Goal: Task Accomplishment & Management: Complete application form

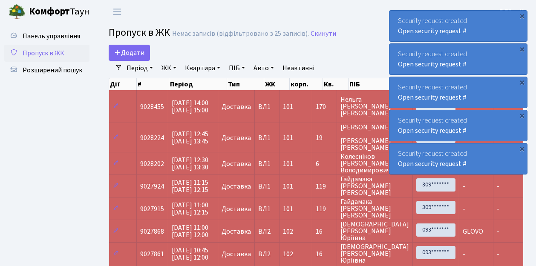
select select "25"
click at [38, 54] on span "Пропуск в ЖК" at bounding box center [44, 53] width 42 height 9
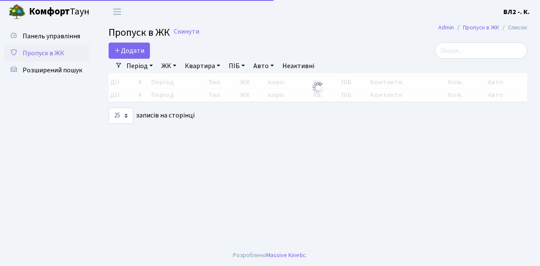
select select "25"
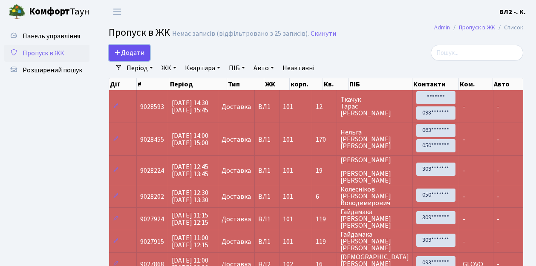
click at [134, 53] on span "Додати" at bounding box center [129, 52] width 30 height 9
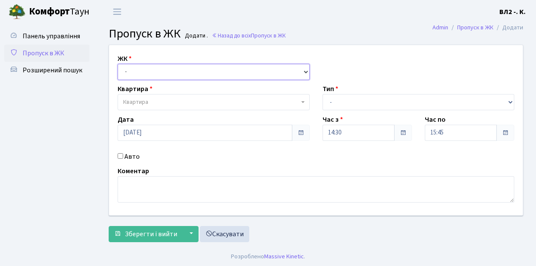
click at [149, 74] on select "- ВЛ1, Ужгородський пров., 4/1 ВЛ2, Голосіївський просп., 76 ВЛ3, пр.Голосіївсь…" at bounding box center [214, 72] width 192 height 16
select select "317"
click at [118, 64] on select "- ВЛ1, Ужгородський пров., 4/1 ВЛ2, Голосіївський просп., 76 ВЛ3, пр.Голосіївсь…" at bounding box center [214, 72] width 192 height 16
select select
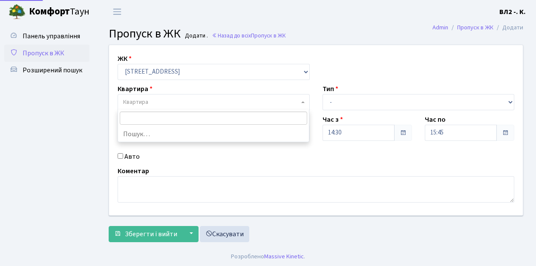
click at [155, 100] on span "Квартира" at bounding box center [211, 102] width 176 height 9
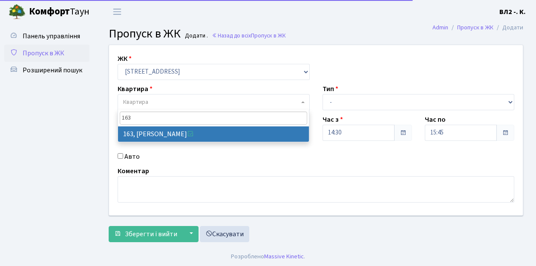
type input "163"
select select "38425"
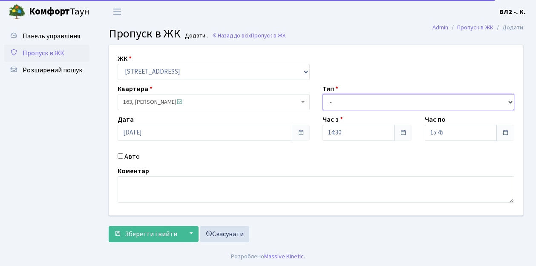
click at [332, 104] on select "- Доставка Таксі Гості Сервіс" at bounding box center [419, 102] width 192 height 16
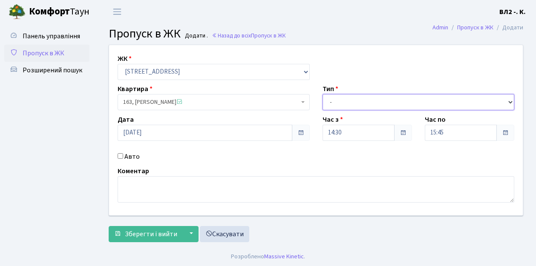
select select "1"
click at [323, 94] on select "- Доставка Таксі Гості Сервіс" at bounding box center [419, 102] width 192 height 16
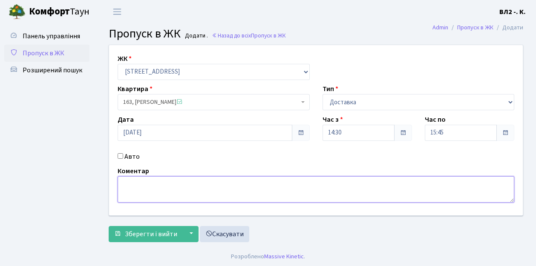
click at [132, 189] on textarea at bounding box center [316, 189] width 397 height 26
type textarea "Glovo"
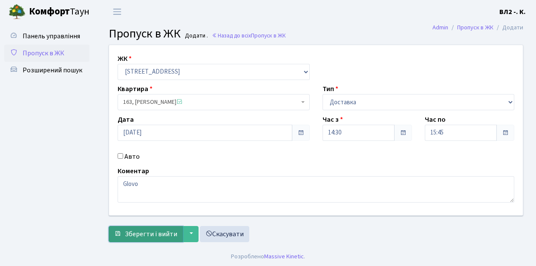
click at [150, 236] on span "Зберегти і вийти" at bounding box center [151, 234] width 52 height 9
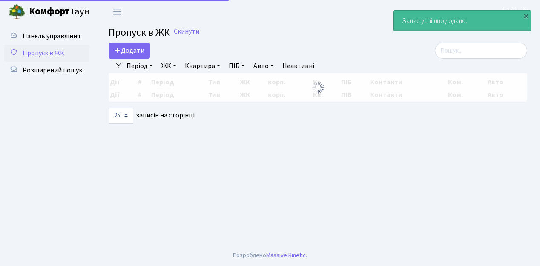
select select "25"
